Goal: Use online tool/utility: Utilize a website feature to perform a specific function

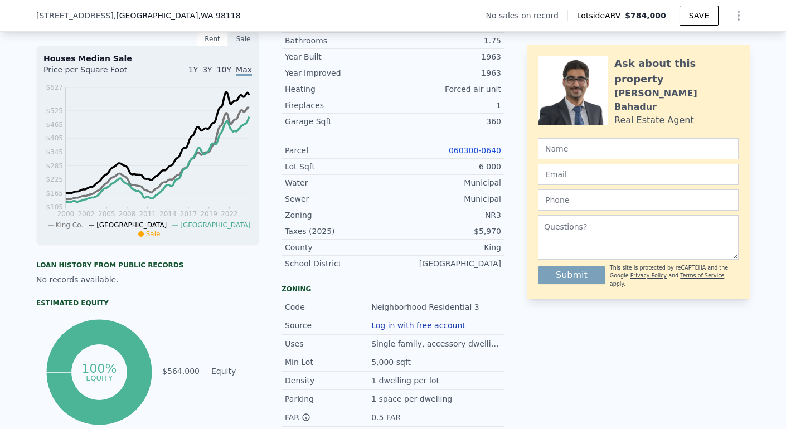
scroll to position [174, 0]
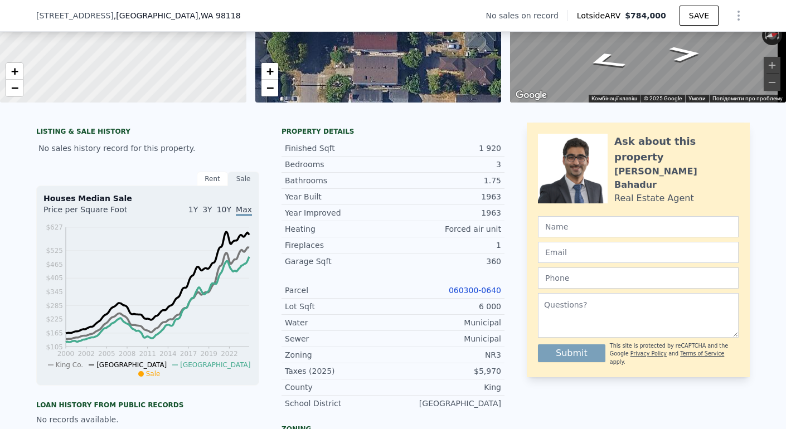
click at [480, 186] on div "1.75" at bounding box center [447, 180] width 108 height 11
click at [495, 186] on div "1.75" at bounding box center [447, 180] width 108 height 11
drag, startPoint x: 473, startPoint y: 189, endPoint x: 502, endPoint y: 188, distance: 28.4
click at [502, 190] on div "LISTING & SALE HISTORY No sales history record for this property. Rent Sale Ren…" at bounding box center [392, 381] width 713 height 517
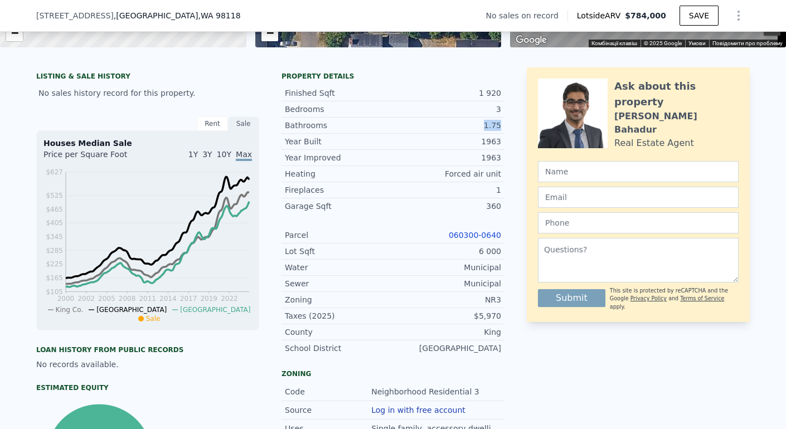
click at [456, 240] on link "060300-0640" at bounding box center [475, 235] width 52 height 9
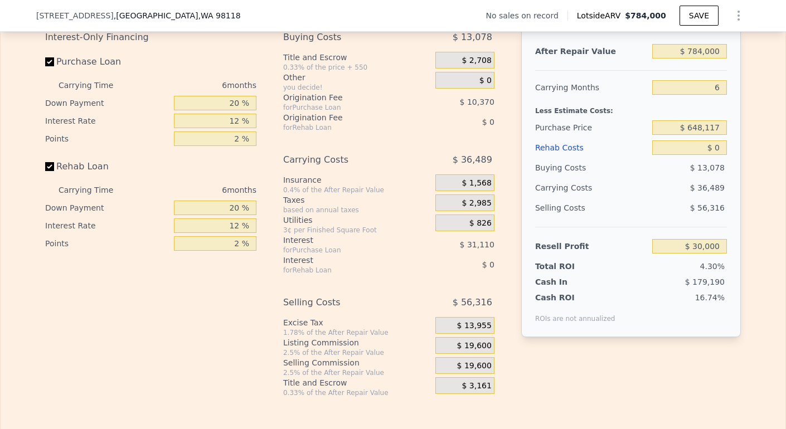
scroll to position [1685, 0]
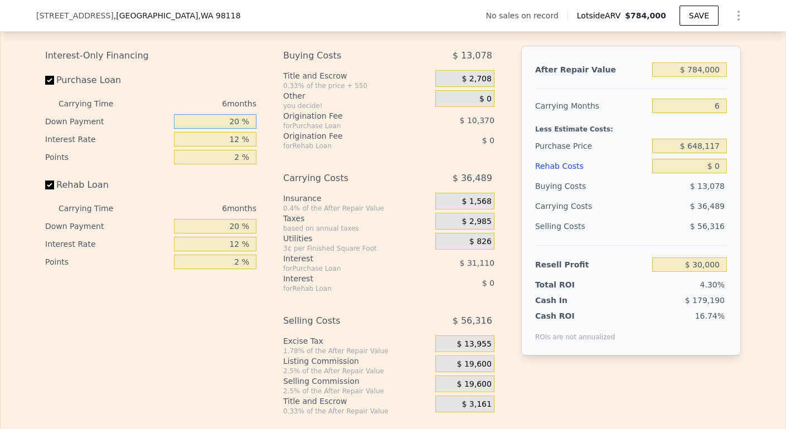
click at [229, 129] on input "20 %" at bounding box center [215, 121] width 82 height 14
click at [235, 129] on input "20 %" at bounding box center [215, 121] width 82 height 14
click at [229, 129] on input "20 %" at bounding box center [215, 121] width 82 height 14
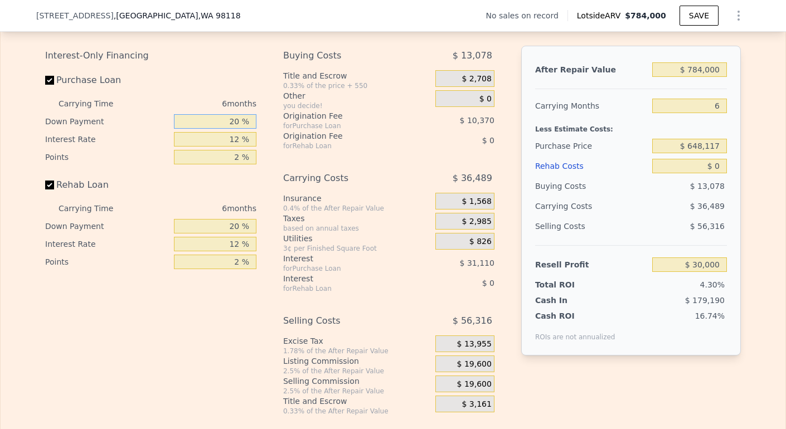
type input "2 %"
type input "$ 20,665"
type input "0 %"
type input "$ 19,632"
type input "0 %"
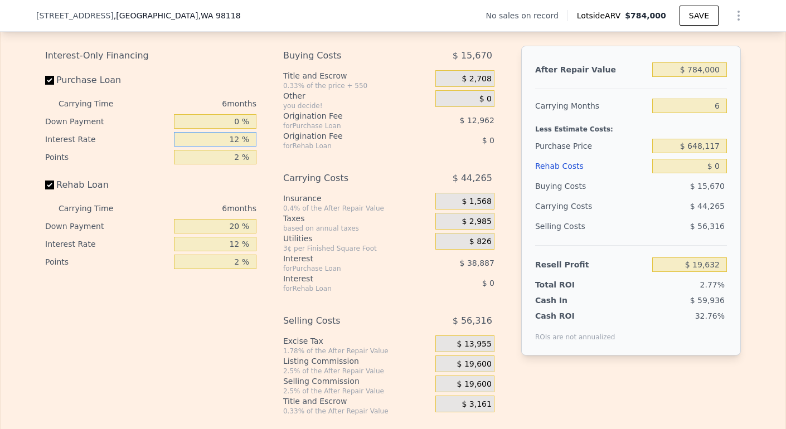
click at [233, 147] on input "12 %" at bounding box center [215, 139] width 82 height 14
type input "1 %"
type input "$ 55,278"
type input "10 %"
type input "$ 26,112"
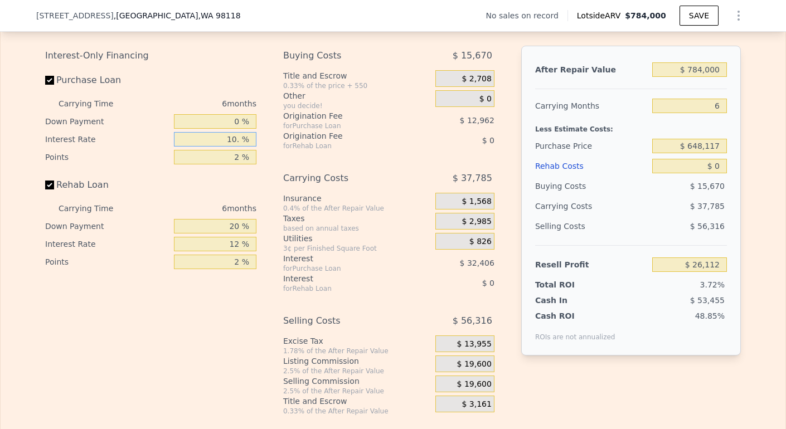
type input "10.5 %"
type input "$ 24,492"
type input "10.5 %"
click at [235, 164] on input "2 %" at bounding box center [215, 157] width 82 height 14
type input "1 %"
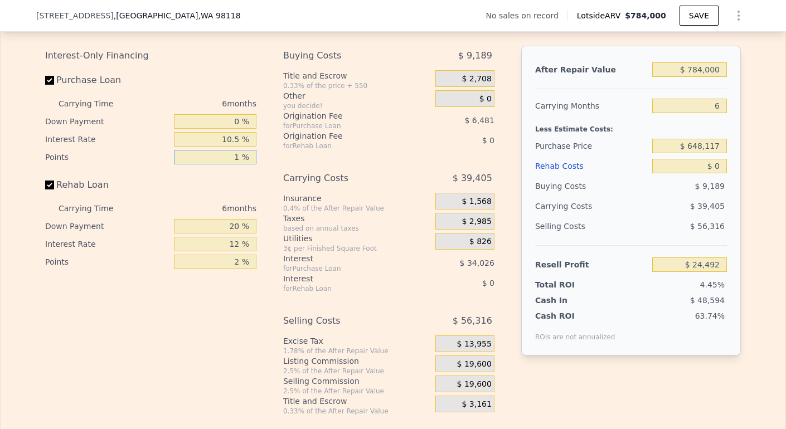
type input "$ 30,973"
type input "1 %"
click at [235, 234] on input "20 %" at bounding box center [215, 226] width 82 height 14
type input "2 %"
type input "0 %"
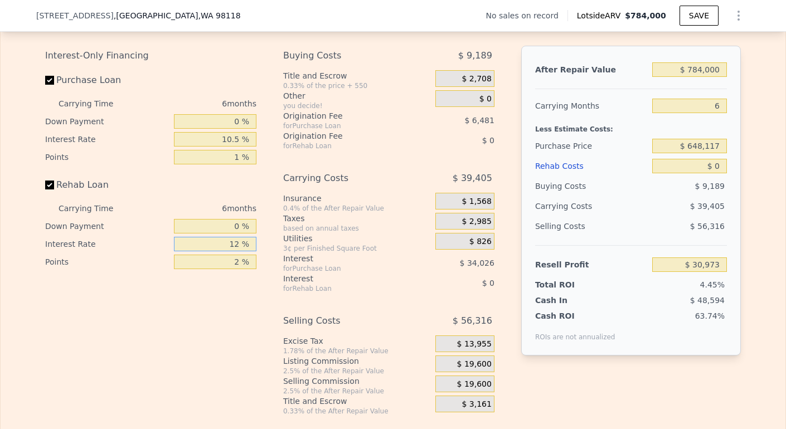
click at [236, 251] on input "12 %" at bounding box center [215, 244] width 82 height 14
type input "1 %"
type input "10.5 %"
click at [238, 269] on input "2 %" at bounding box center [215, 262] width 82 height 14
type input "1 %"
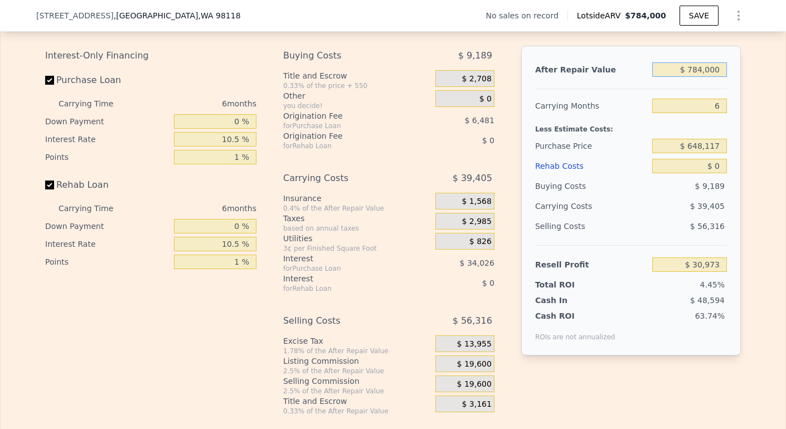
drag, startPoint x: 685, startPoint y: 88, endPoint x: 729, endPoint y: 84, distance: 44.2
click at [729, 88] on div "After Repair Value $ 784,000 Carrying Months 6 Less Estimate Costs: Purchase Pr…" at bounding box center [631, 201] width 220 height 310
type input "$ 8"
type input "-$ 695,685"
type input "$ 80"
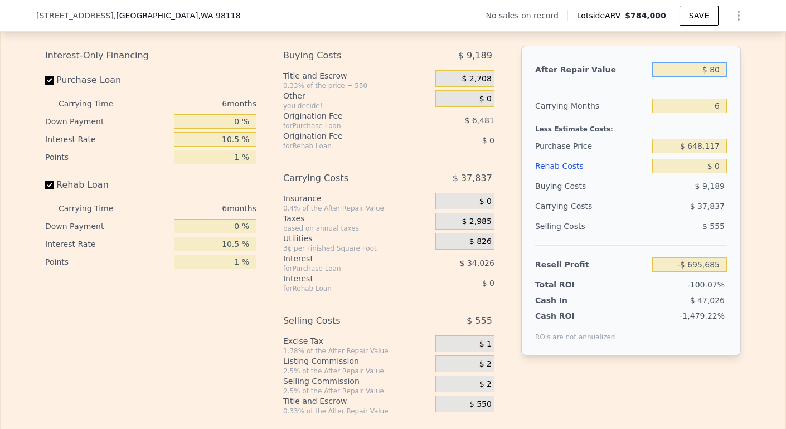
type input "-$ 695,618"
type input "$ 800"
type input "-$ 694,952"
type input "$ 8,000"
type input "-$ 688,278"
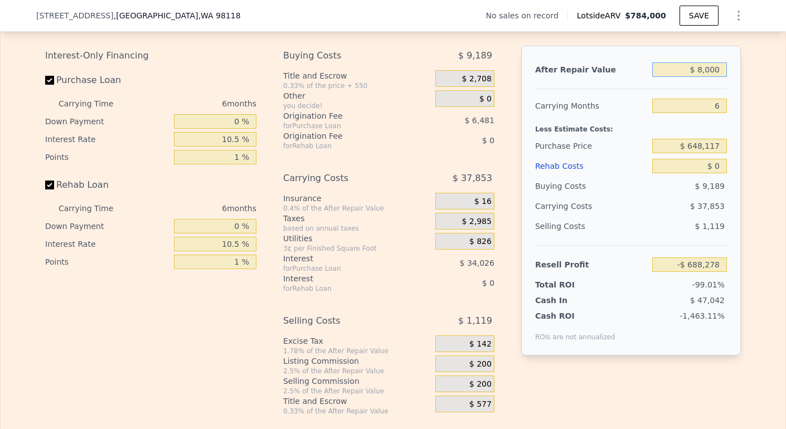
type input "$ 80,000"
type input "-$ 621,543"
type input "$ 800,000"
type input "$ 45,803"
type input "$ 800,000"
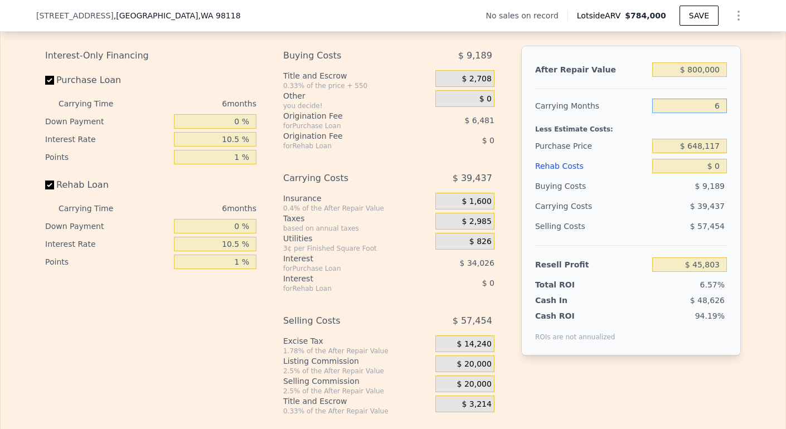
click at [712, 113] on input "6" at bounding box center [689, 106] width 75 height 14
type input "4"
type input "$ 58,949"
type input "4"
drag, startPoint x: 688, startPoint y: 161, endPoint x: 728, endPoint y: 167, distance: 40.0
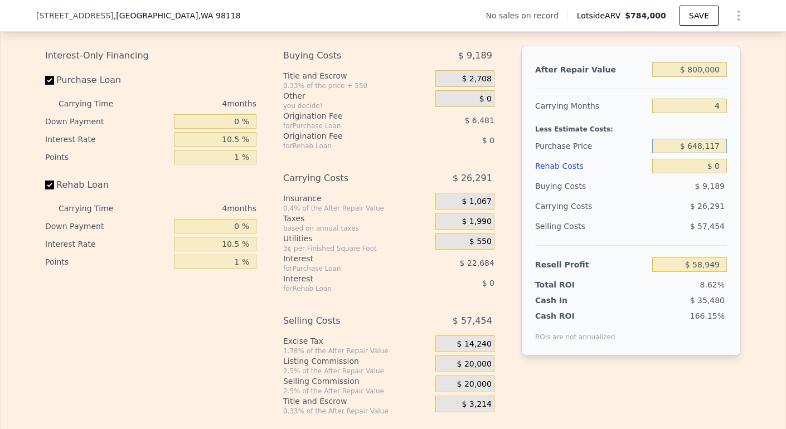
click at [728, 167] on div "After Repair Value $ 800,000 Carrying Months 4 Less Estimate Costs: Purchase Pr…" at bounding box center [631, 201] width 220 height 310
type input "$ 575,000"
click at [721, 173] on input "$ 0" at bounding box center [689, 166] width 75 height 14
type input "$ 135,600"
type input "$ 1"
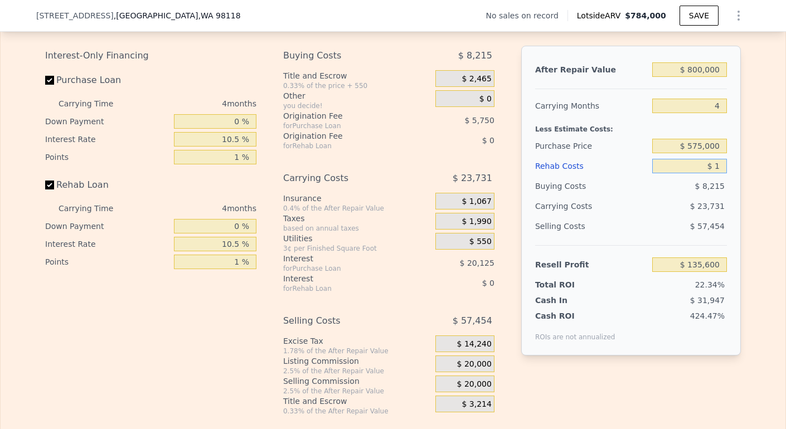
type input "$ 135,599"
type input "$ 10"
type input "$ 135,590"
type input "$ 100"
type input "$ 135,495"
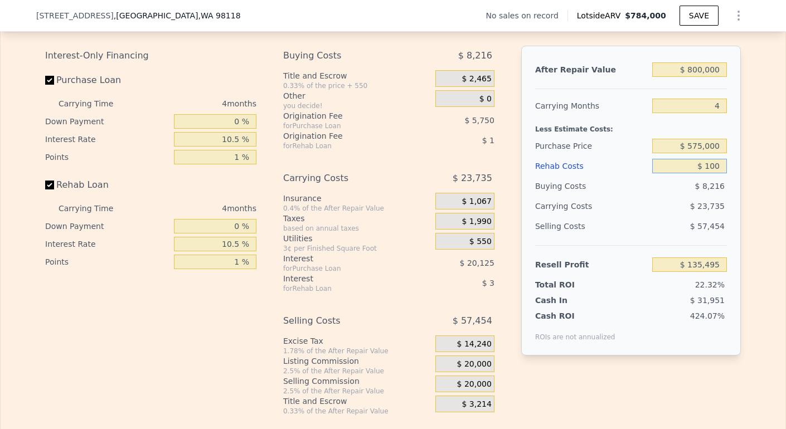
type input "$ 1,000"
type input "$ 134,554"
type input "$ 10,000"
type input "$ 125,152"
type input "$ 100,000"
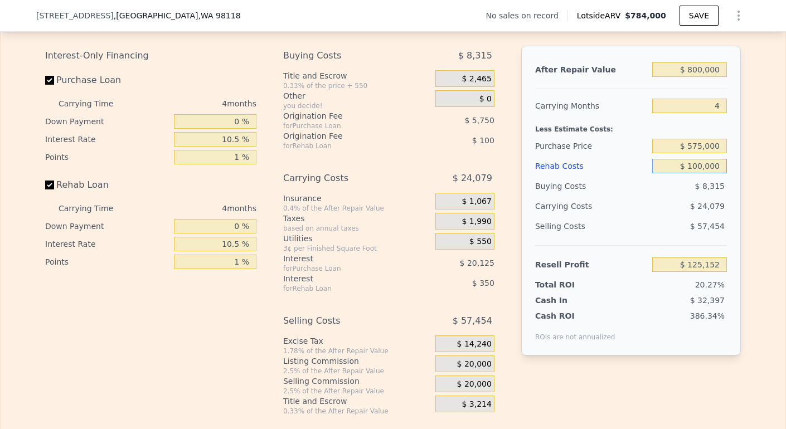
type input "$ 31,100"
type input "$ 100,000"
click at [670, 266] on div "Resell Profit $ 31,100" at bounding box center [631, 260] width 192 height 30
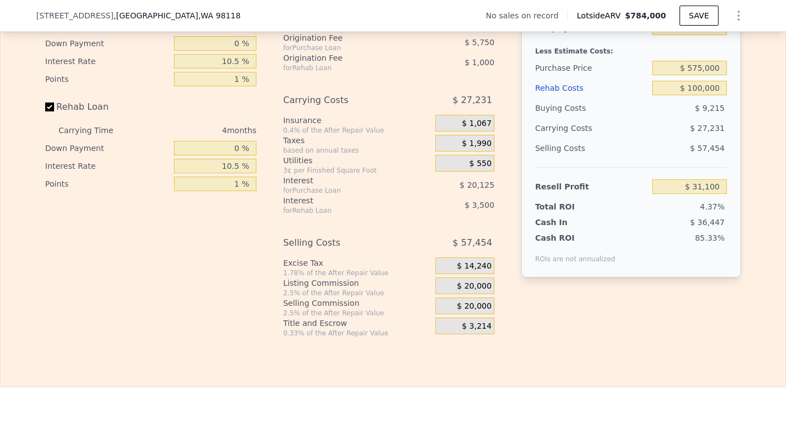
scroll to position [1800, 0]
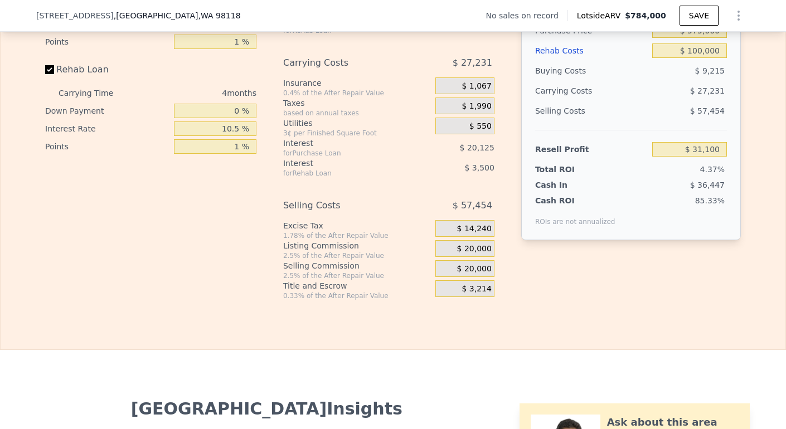
click at [468, 274] on span "$ 20,000" at bounding box center [474, 269] width 35 height 10
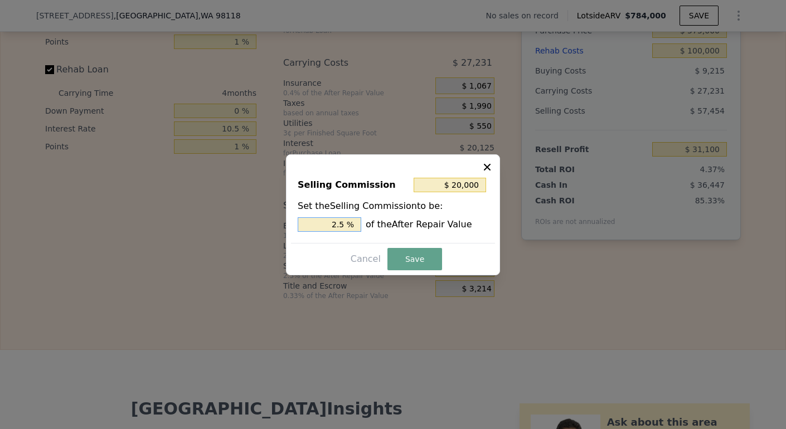
drag, startPoint x: 337, startPoint y: 222, endPoint x: 327, endPoint y: 225, distance: 10.3
click at [328, 224] on input "2.5 %" at bounding box center [330, 224] width 64 height 14
type input "$ 12,000"
type input "1.5 %"
click at [426, 258] on button "Save" at bounding box center [414, 259] width 55 height 22
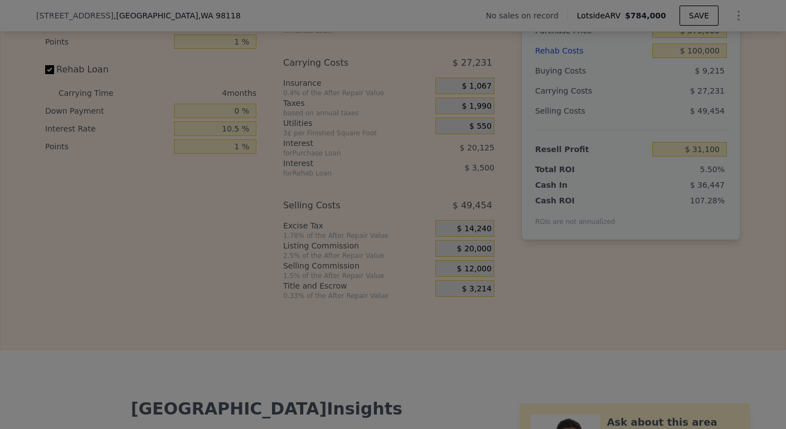
type input "$ 39,100"
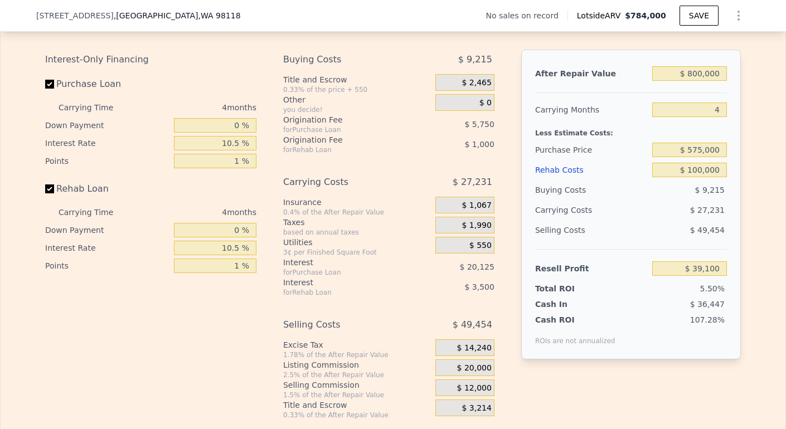
scroll to position [1675, 0]
